Goal: Task Accomplishment & Management: Manage account settings

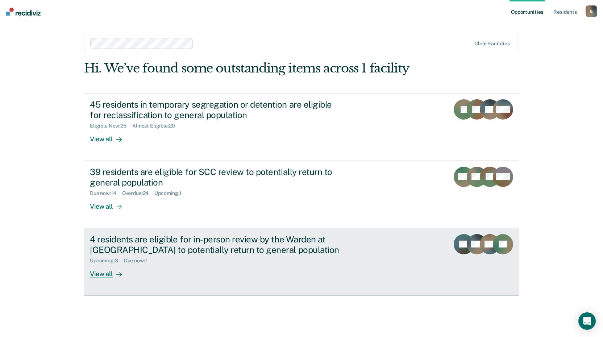
click at [206, 258] on div "Upcoming : 3 Due now : 1" at bounding box center [217, 259] width 255 height 9
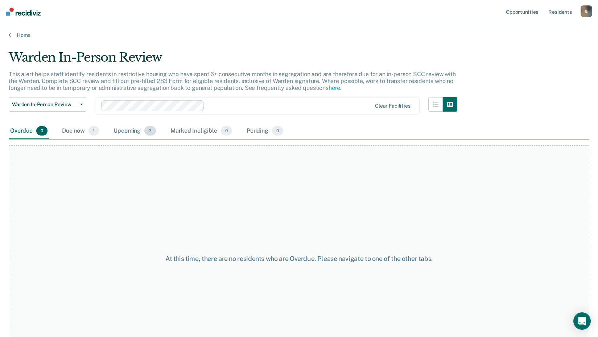
click at [130, 132] on div "Upcoming 3" at bounding box center [134, 131] width 45 height 16
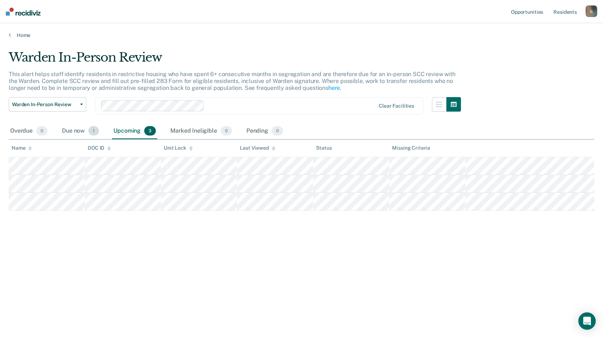
click at [71, 133] on div "Due now 1" at bounding box center [81, 131] width 40 height 16
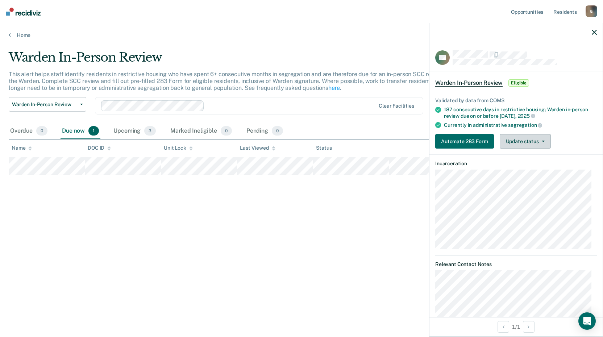
click at [545, 141] on button "Update status" at bounding box center [525, 141] width 51 height 15
click at [565, 140] on div "Automate 283 Form Update status Mark Pending Mark Ineligible" at bounding box center [516, 141] width 162 height 15
click at [595, 32] on icon "button" at bounding box center [594, 32] width 5 height 5
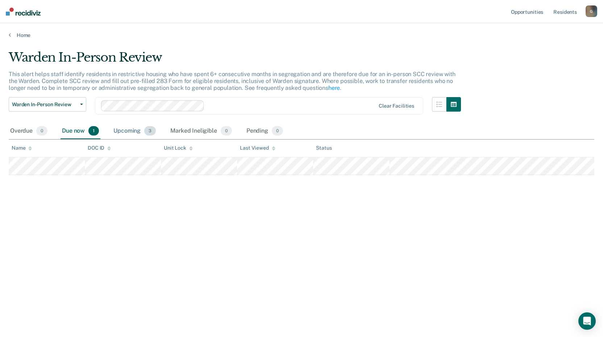
click at [120, 133] on div "Upcoming 3" at bounding box center [134, 131] width 45 height 16
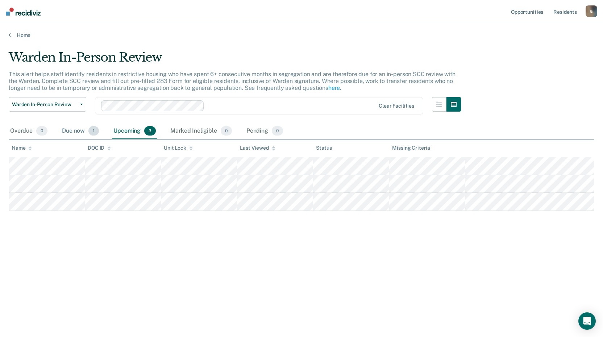
click at [79, 134] on div "Due now 1" at bounding box center [81, 131] width 40 height 16
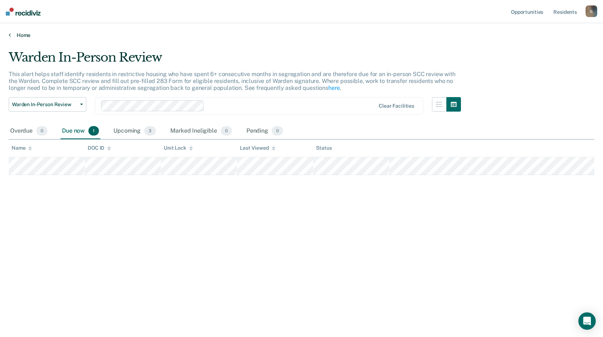
click at [26, 35] on link "Home" at bounding box center [302, 35] width 586 height 7
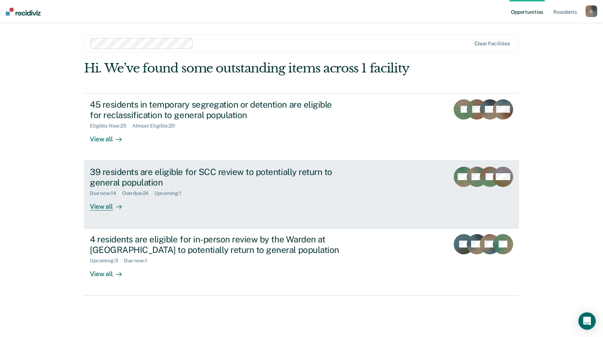
click at [199, 185] on div "39 residents are eligible for SCC review to potentially return to general popul…" at bounding box center [217, 177] width 255 height 21
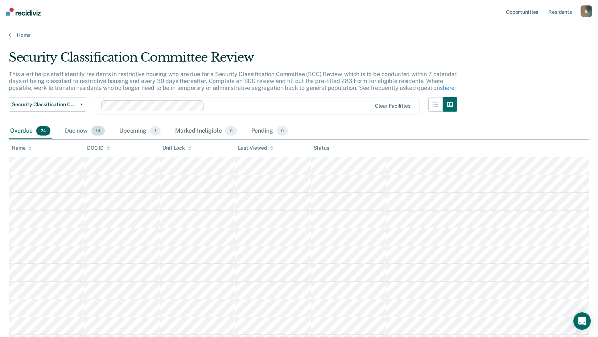
click at [75, 132] on div "Due now 14" at bounding box center [84, 131] width 43 height 16
click at [128, 128] on div "Upcoming 1" at bounding box center [140, 131] width 44 height 16
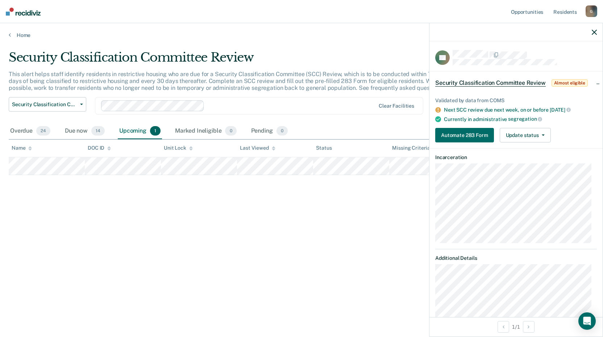
click at [596, 33] on icon "button" at bounding box center [594, 32] width 5 height 5
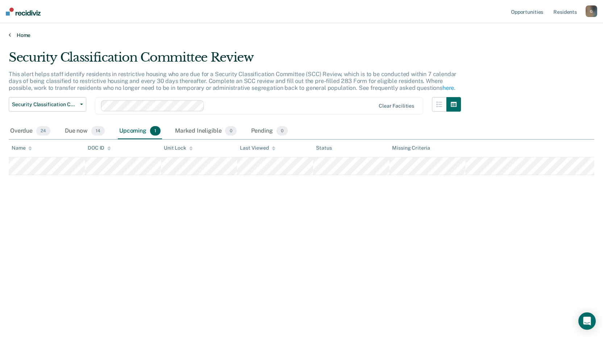
click at [26, 36] on link "Home" at bounding box center [302, 35] width 586 height 7
